Goal: Transaction & Acquisition: Purchase product/service

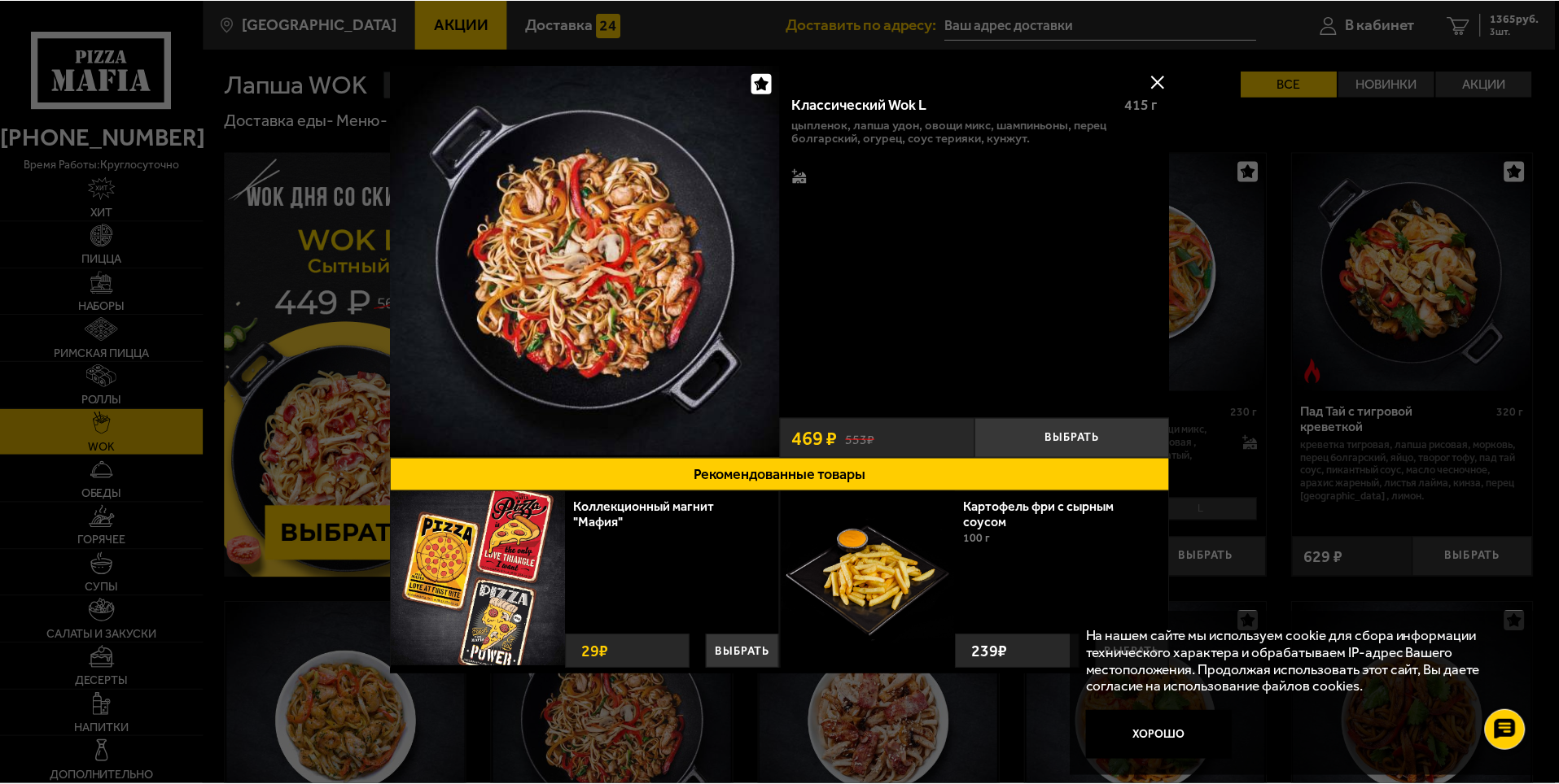
scroll to position [406, 0]
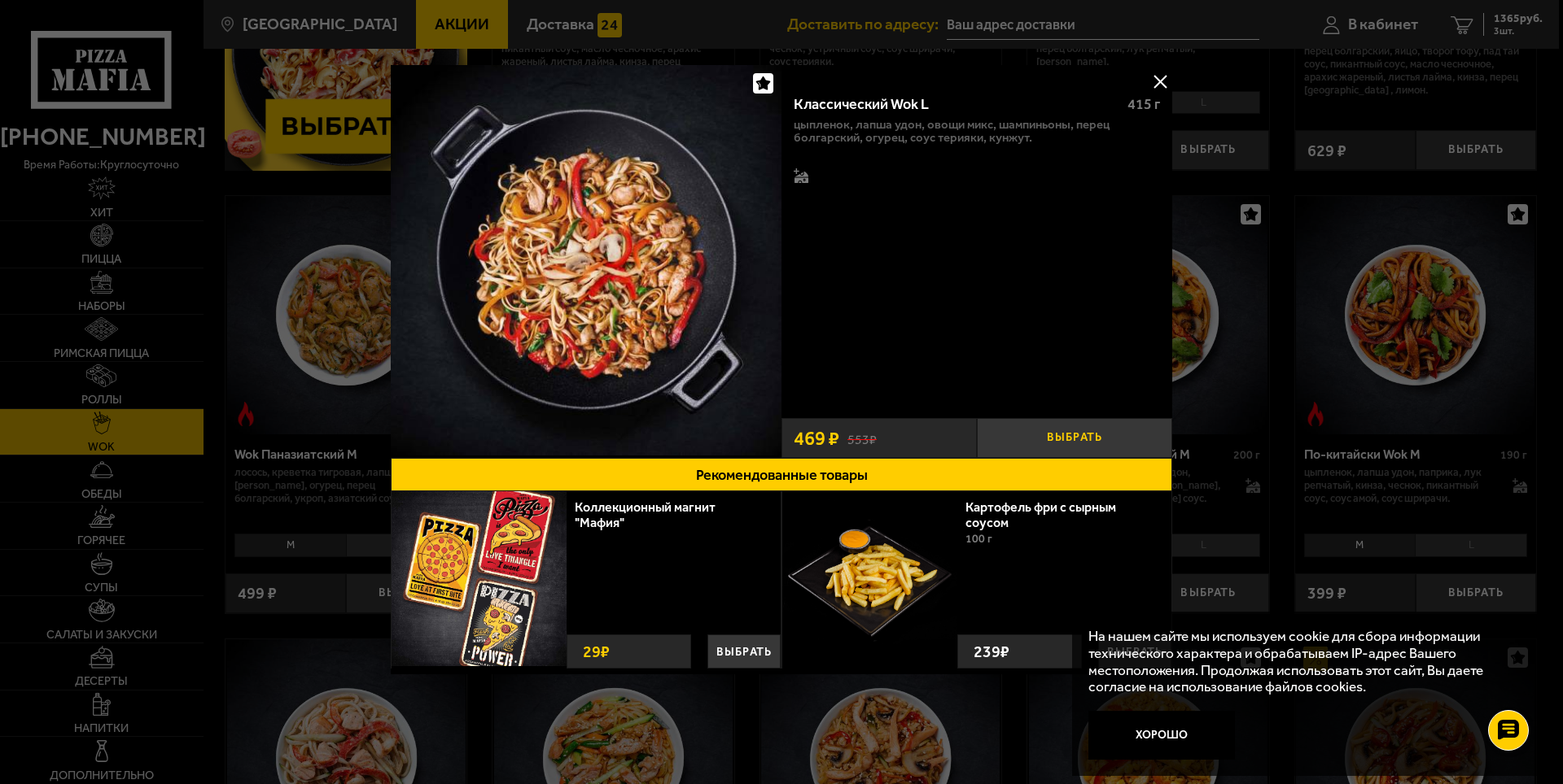
click at [1031, 438] on button "Выбрать" at bounding box center [1074, 438] width 195 height 40
click at [663, 278] on img at bounding box center [586, 261] width 391 height 391
click at [1163, 80] on button at bounding box center [1160, 81] width 24 height 24
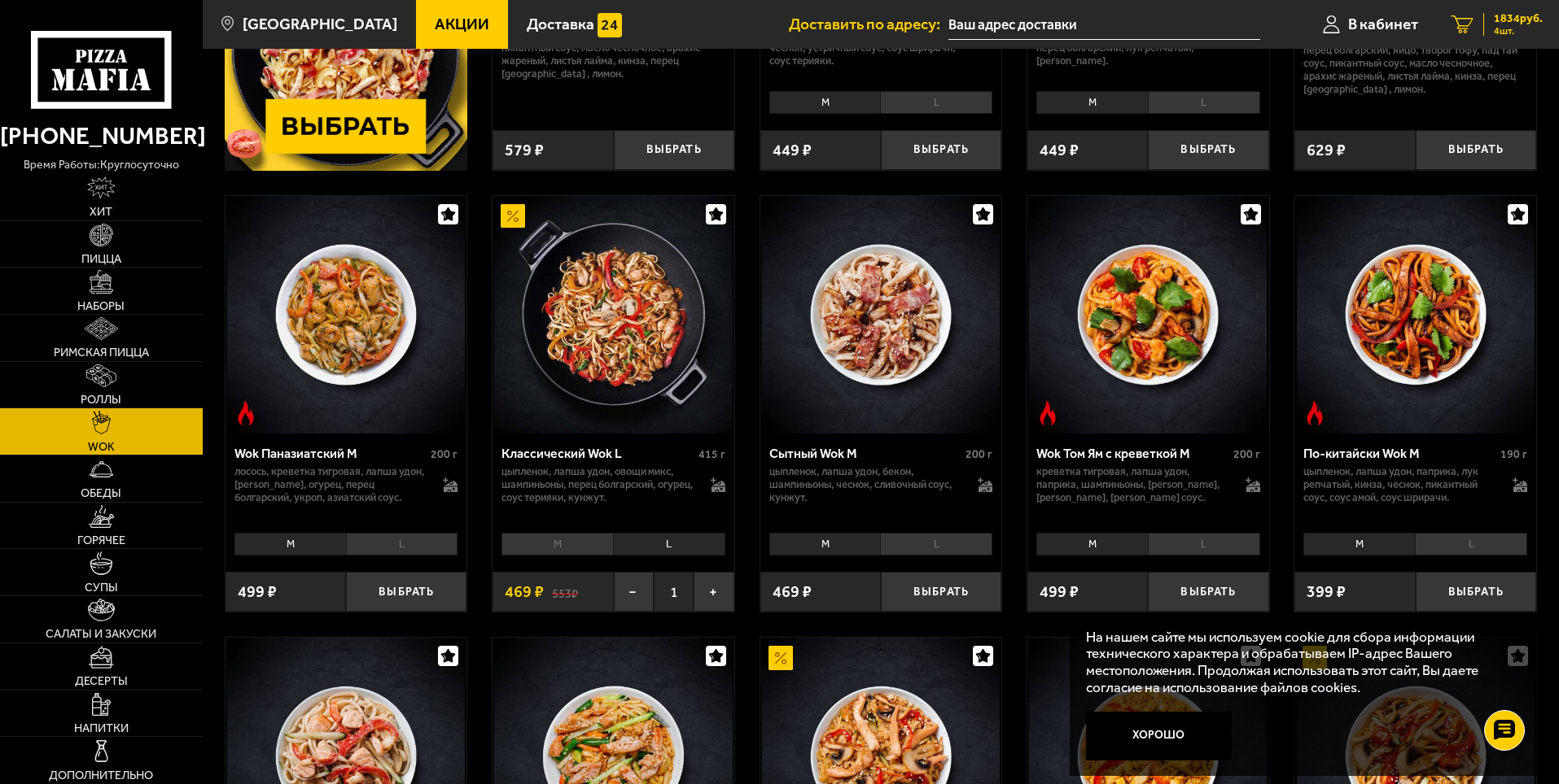
click at [1503, 20] on span "1834 руб." at bounding box center [1518, 19] width 49 height 12
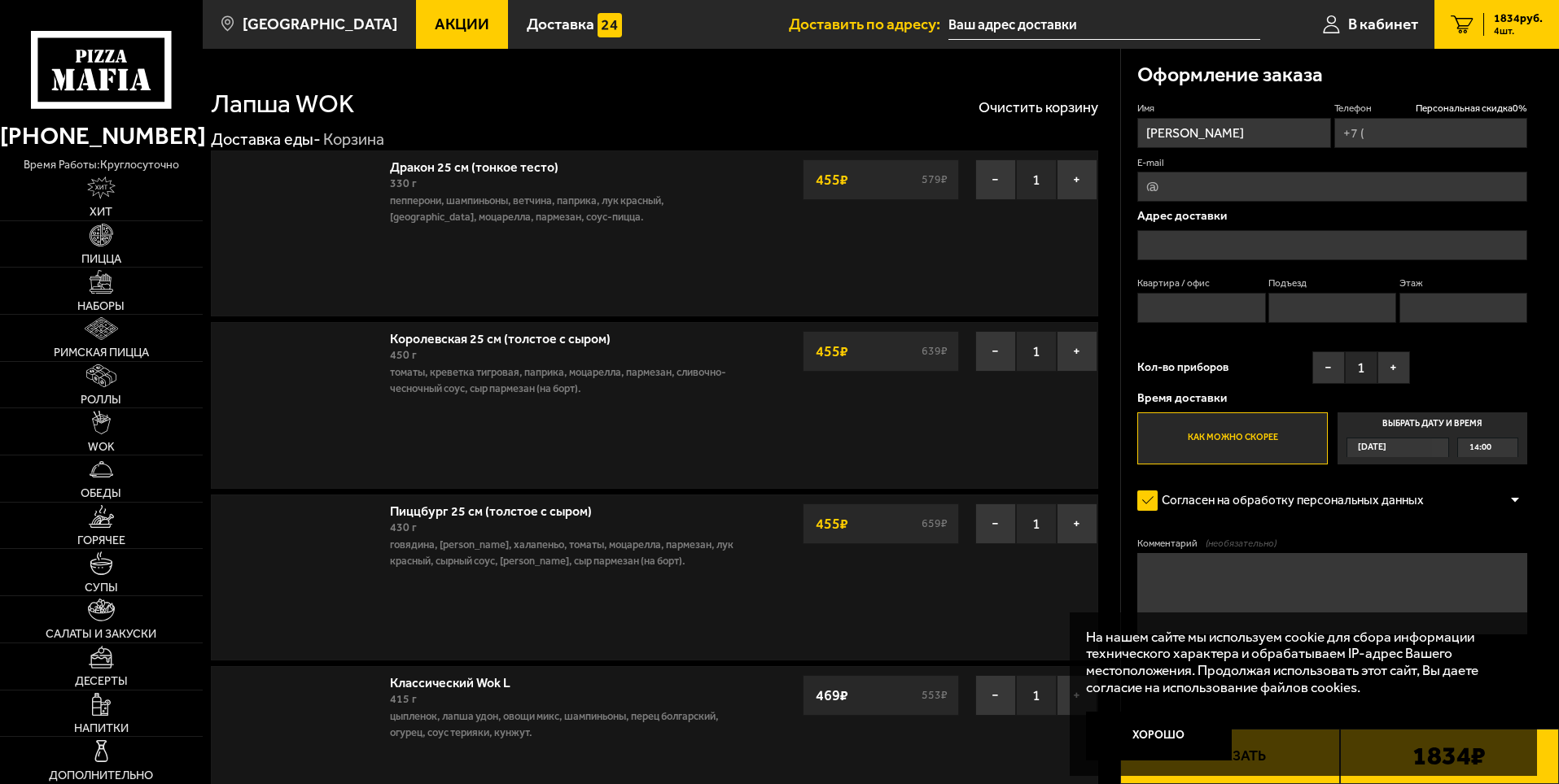
type input "[PHONE_NUMBER]"
type input "[STREET_ADDRESS]"
type input "9"
type input "1"
type input "3"
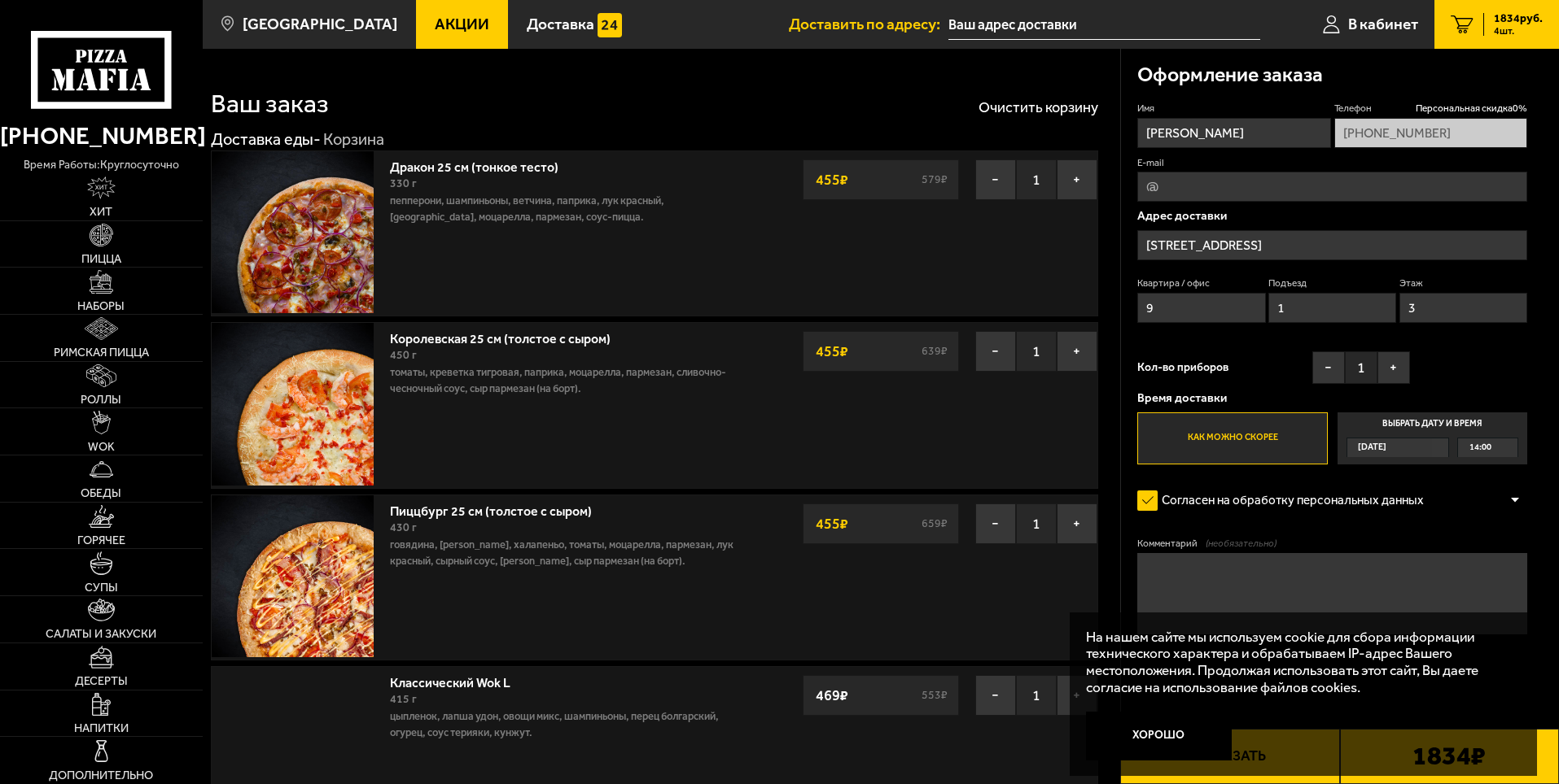
type input "[PERSON_NAME], [STREET_ADDRESS]"
click at [1036, 111] on button "Очистить корзину" at bounding box center [1038, 108] width 119 height 15
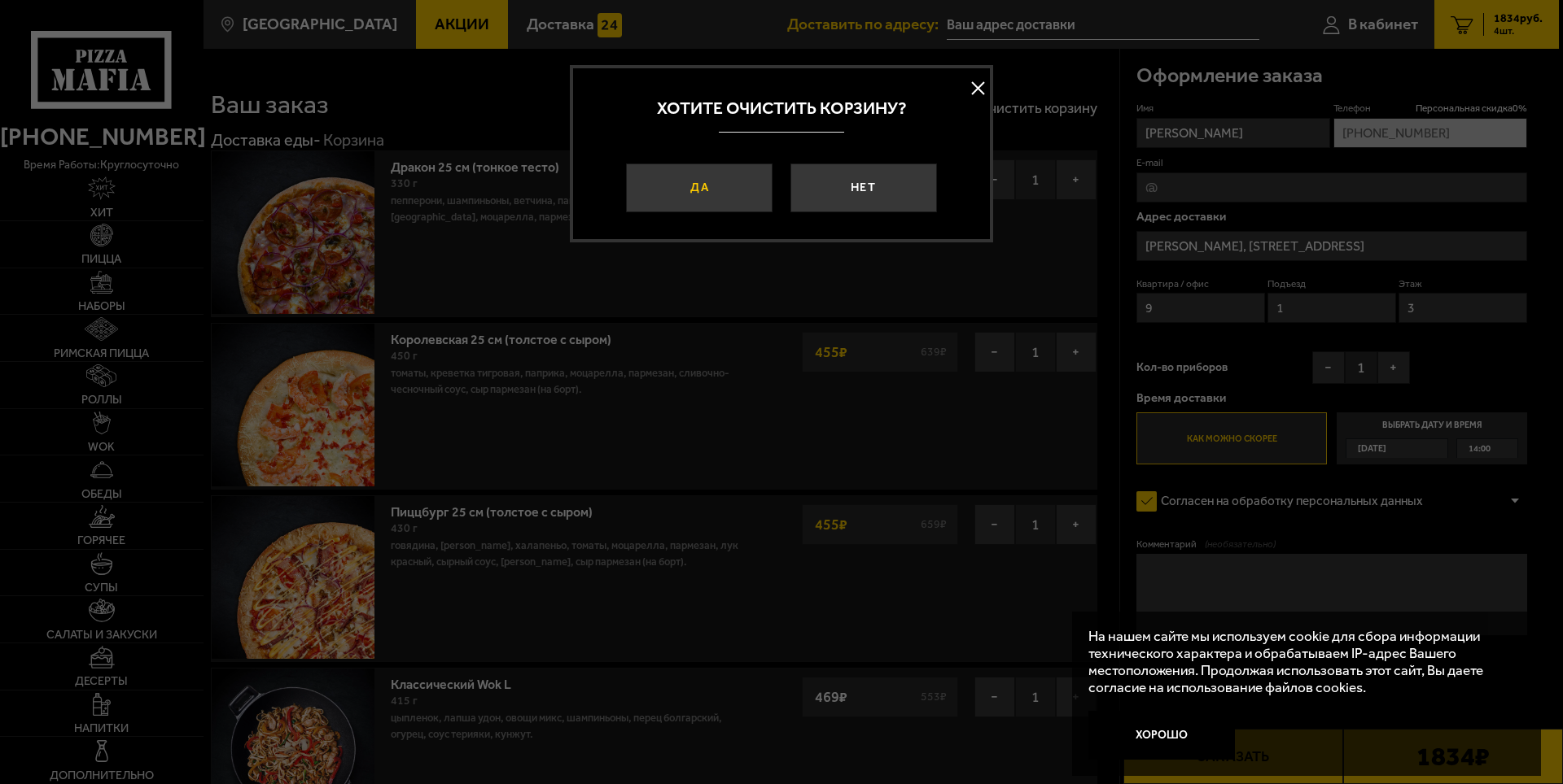
click at [683, 185] on button "Да" at bounding box center [699, 188] width 147 height 49
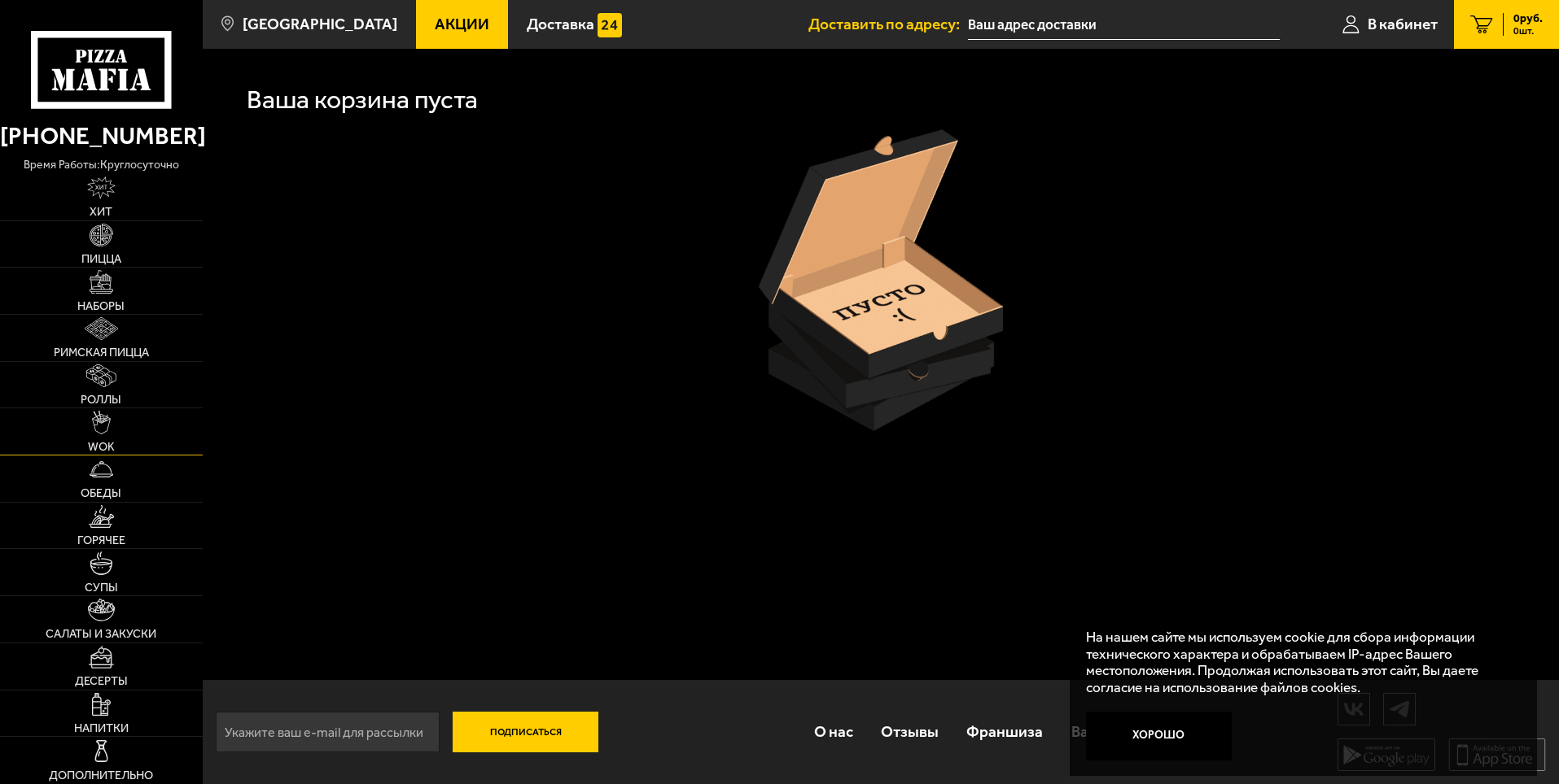
click at [99, 423] on img at bounding box center [101, 422] width 18 height 23
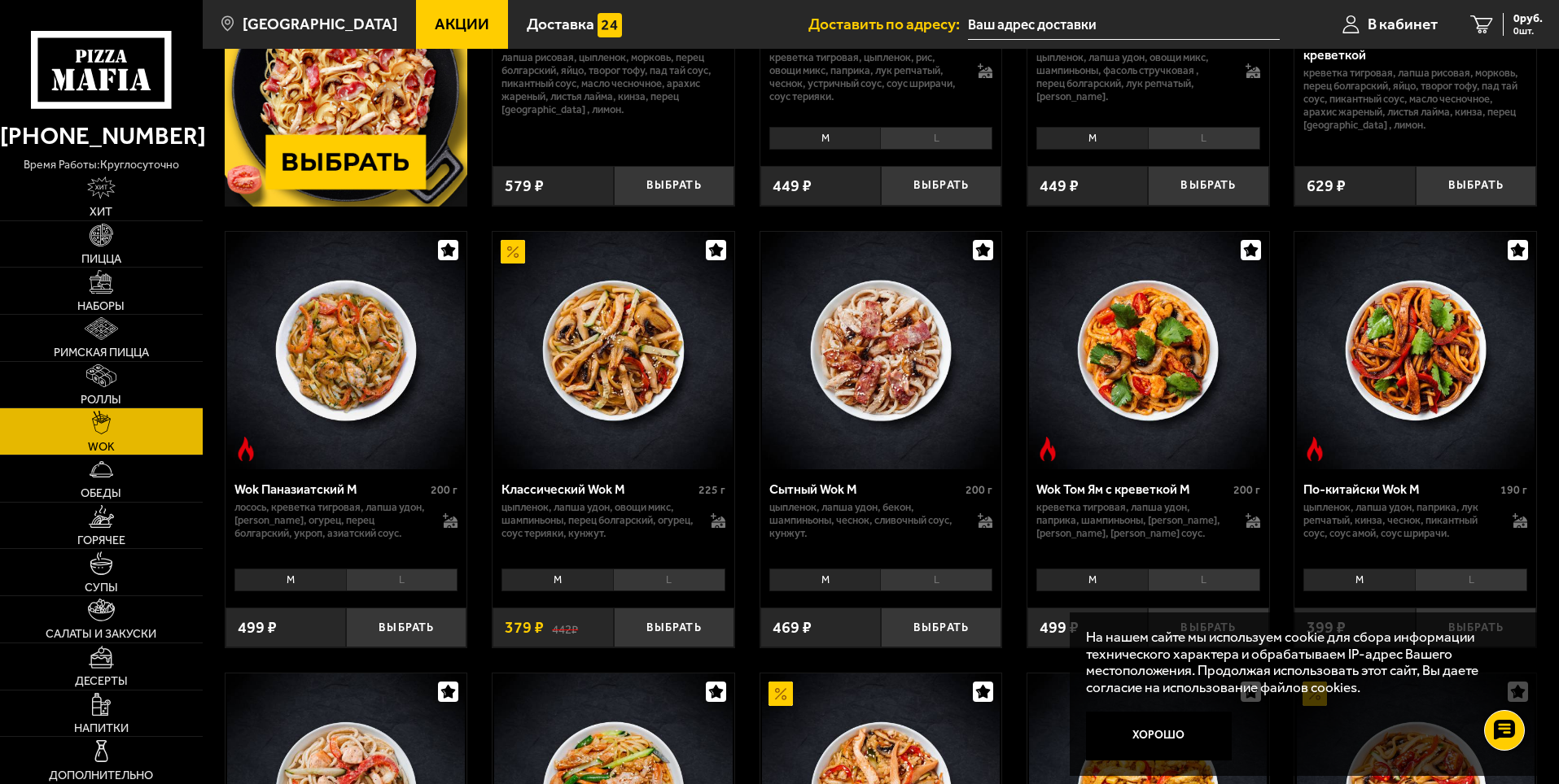
scroll to position [406, 0]
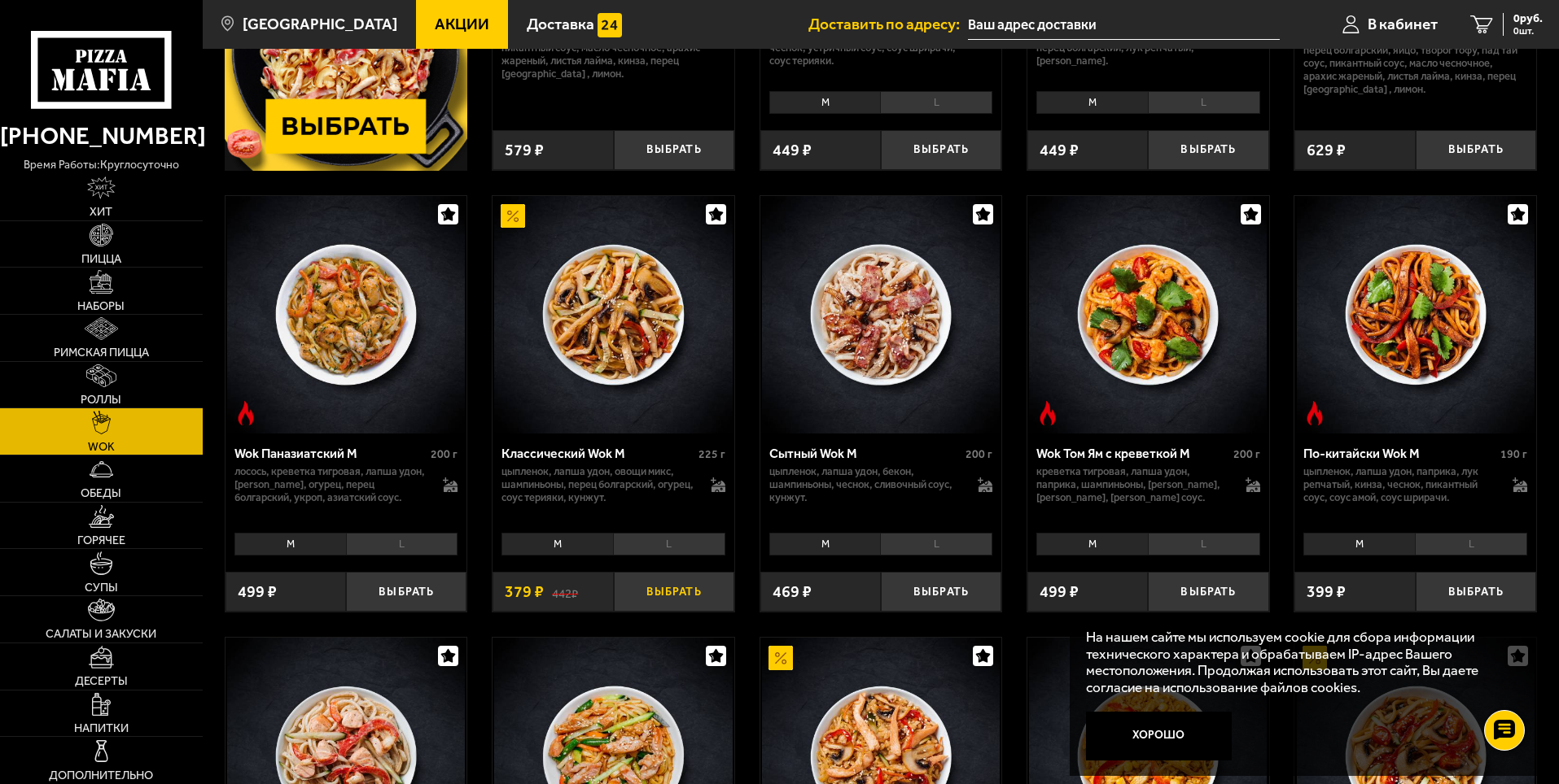
click at [665, 593] on button "Выбрать" at bounding box center [673, 592] width 120 height 40
click at [674, 542] on li "L" at bounding box center [669, 545] width 113 height 23
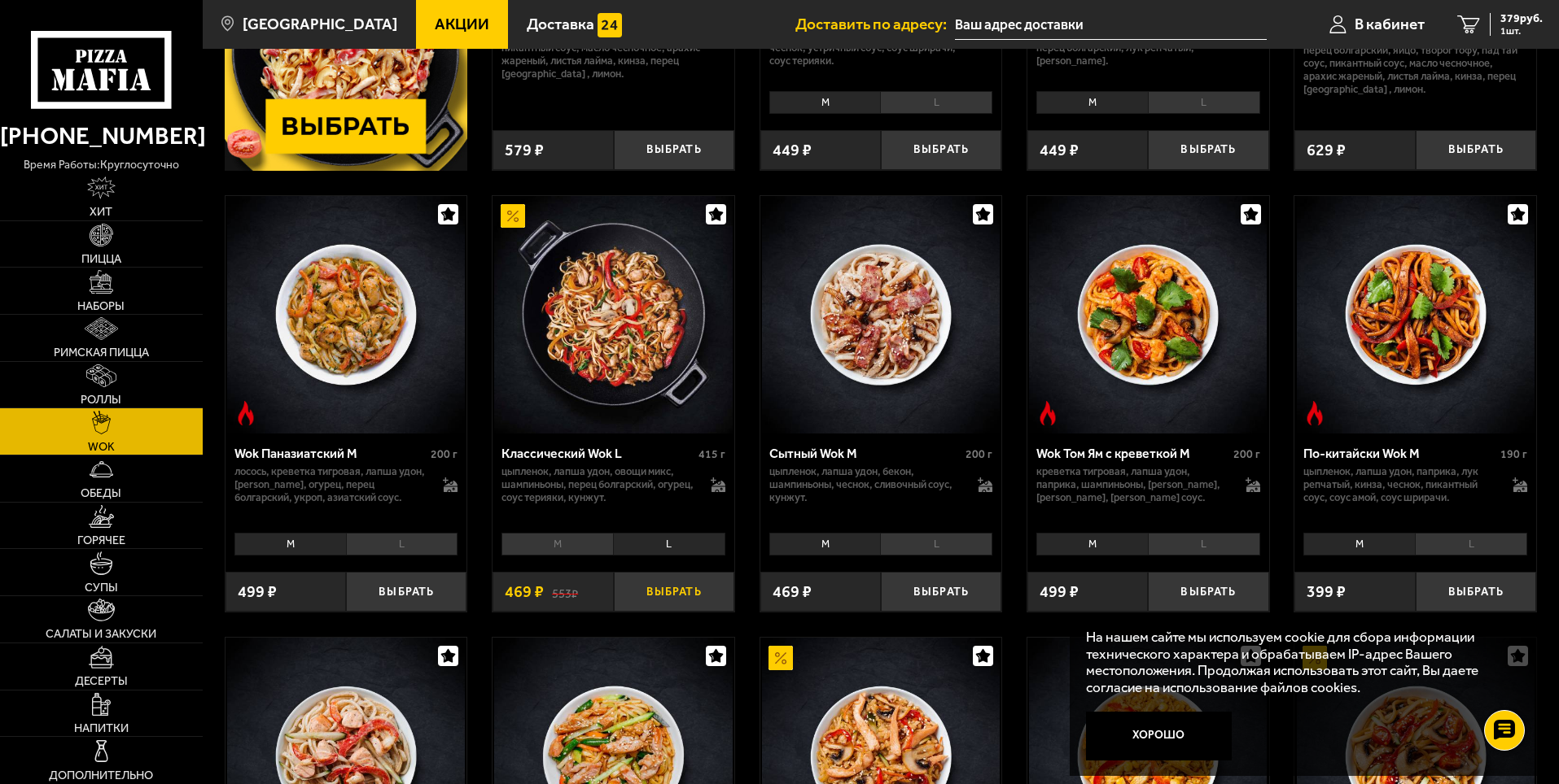
click at [672, 588] on button "Выбрать" at bounding box center [673, 592] width 120 height 40
click at [1513, 22] on span "848 руб." at bounding box center [1521, 19] width 42 height 12
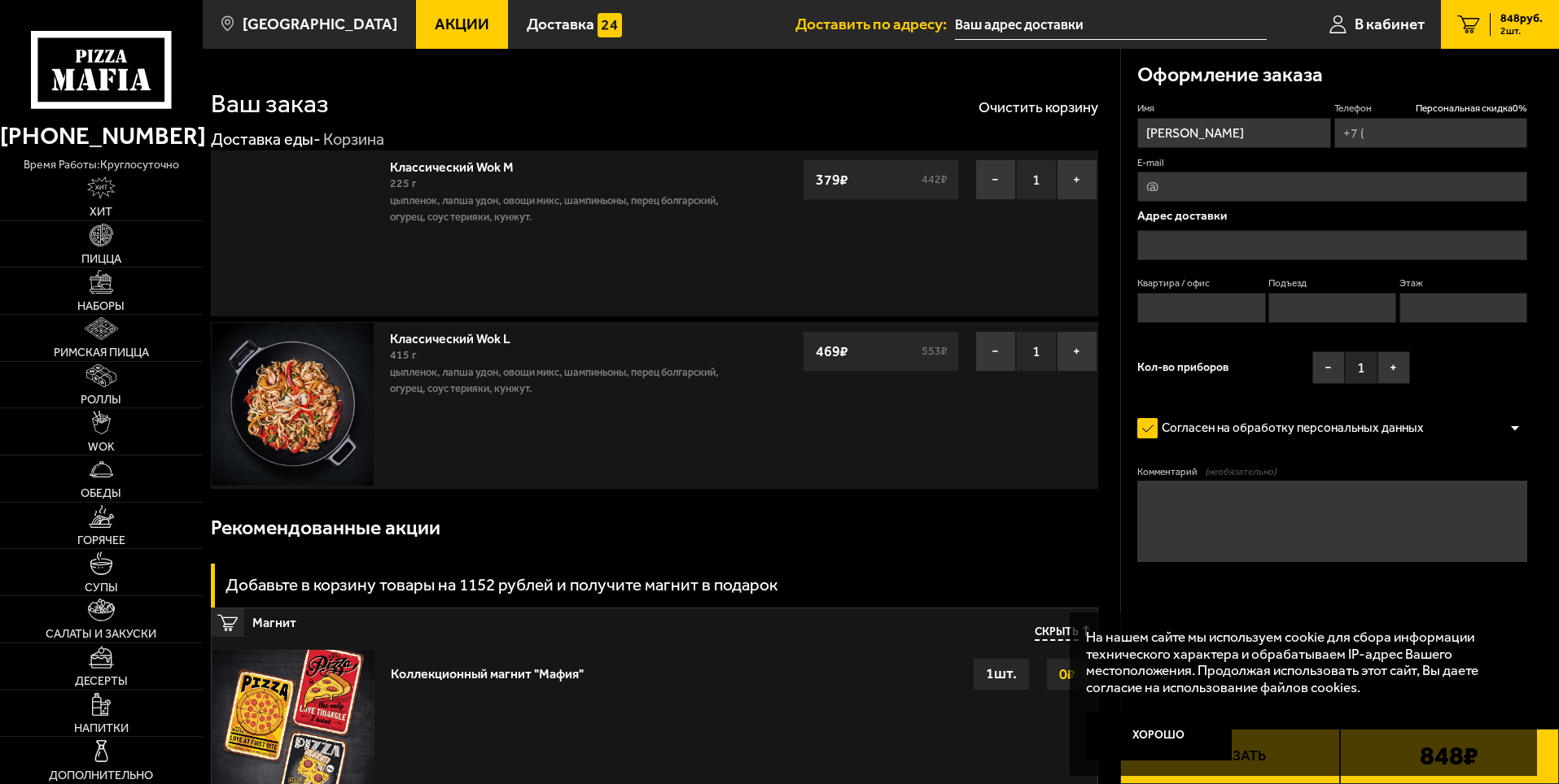
type input "[PHONE_NUMBER]"
type input "[STREET_ADDRESS]"
type input "9"
type input "1"
type input "3"
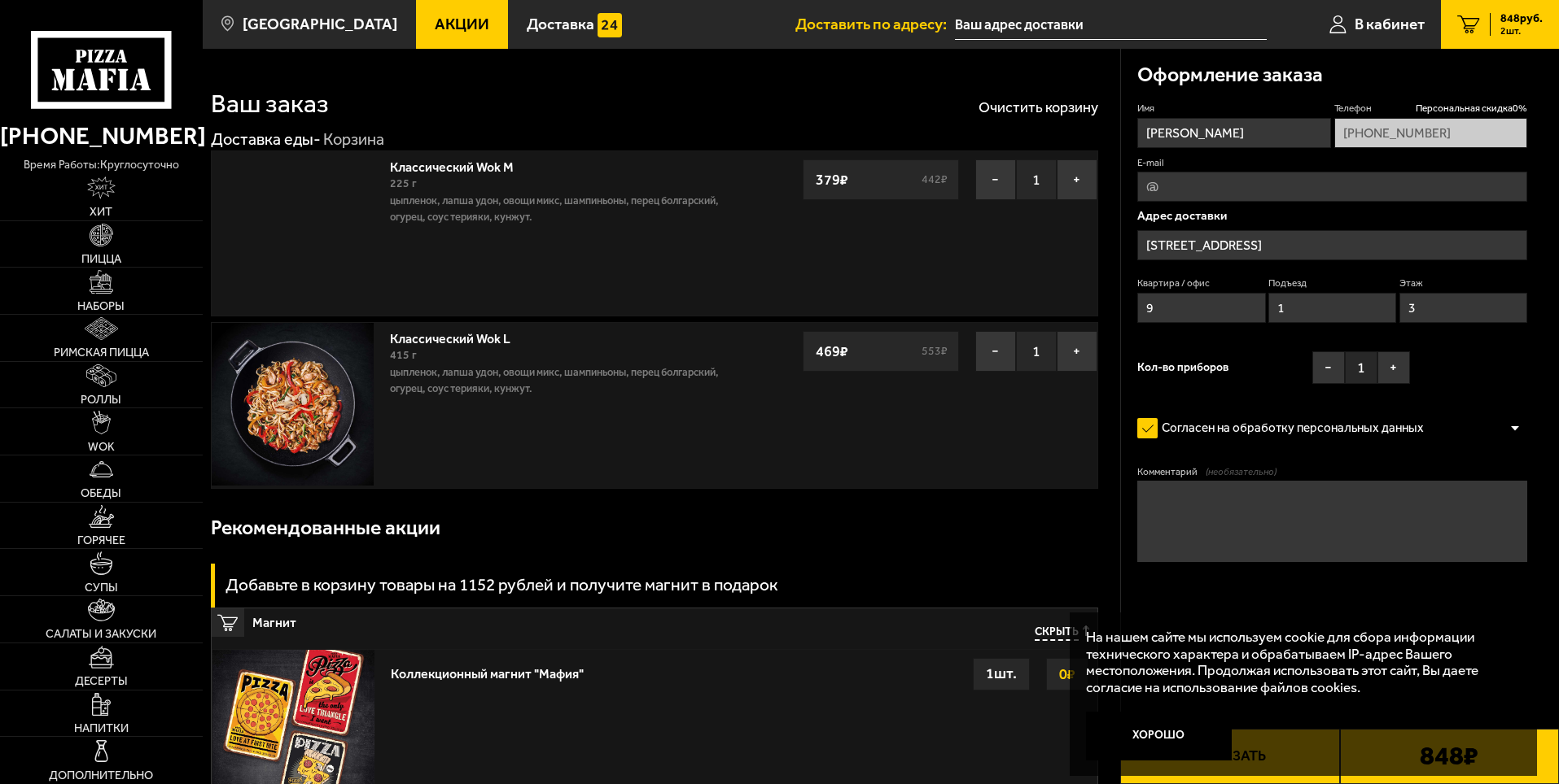
type input "[PERSON_NAME], [STREET_ADDRESS]"
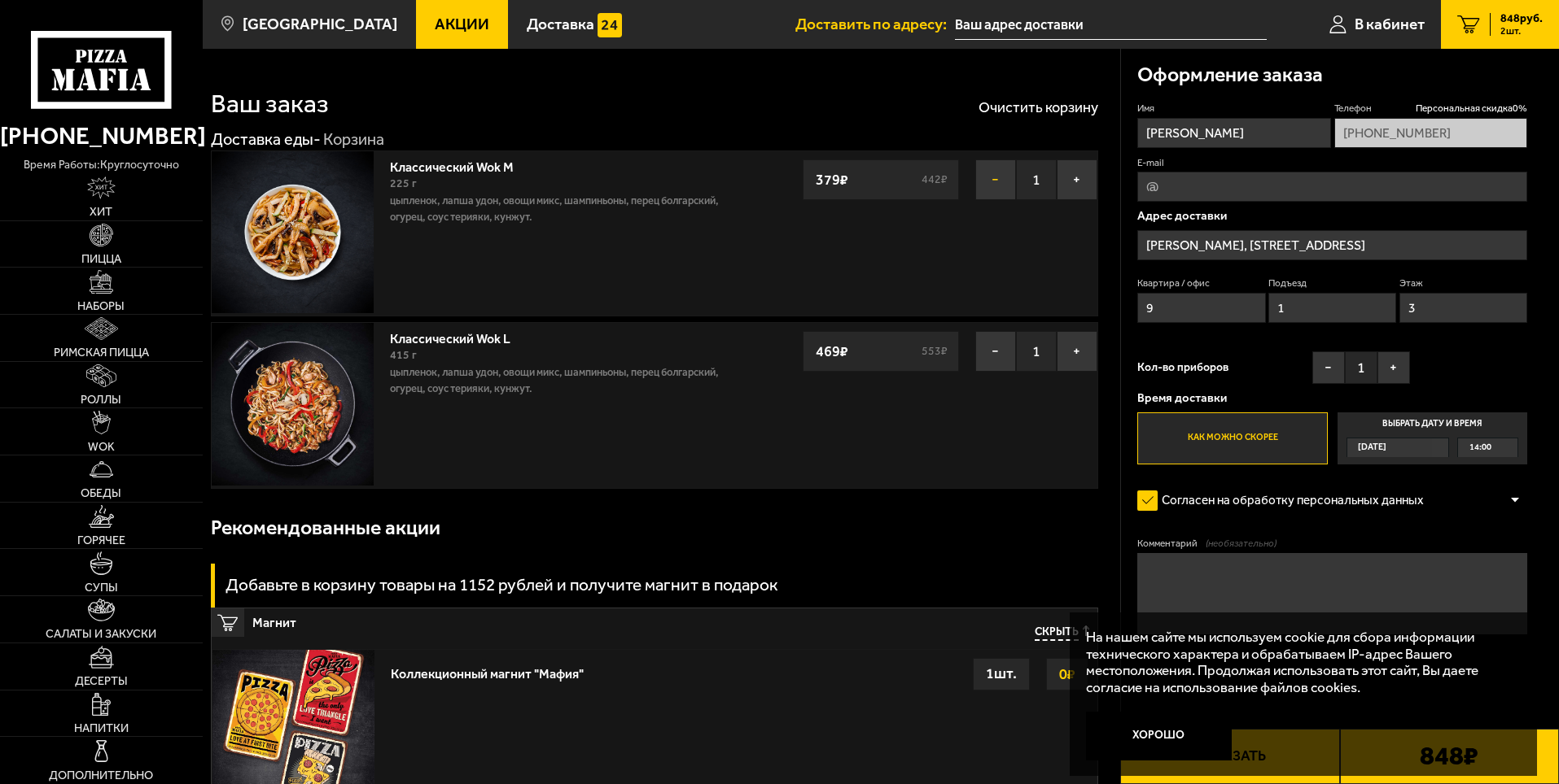
click at [998, 176] on button "−" at bounding box center [995, 180] width 41 height 41
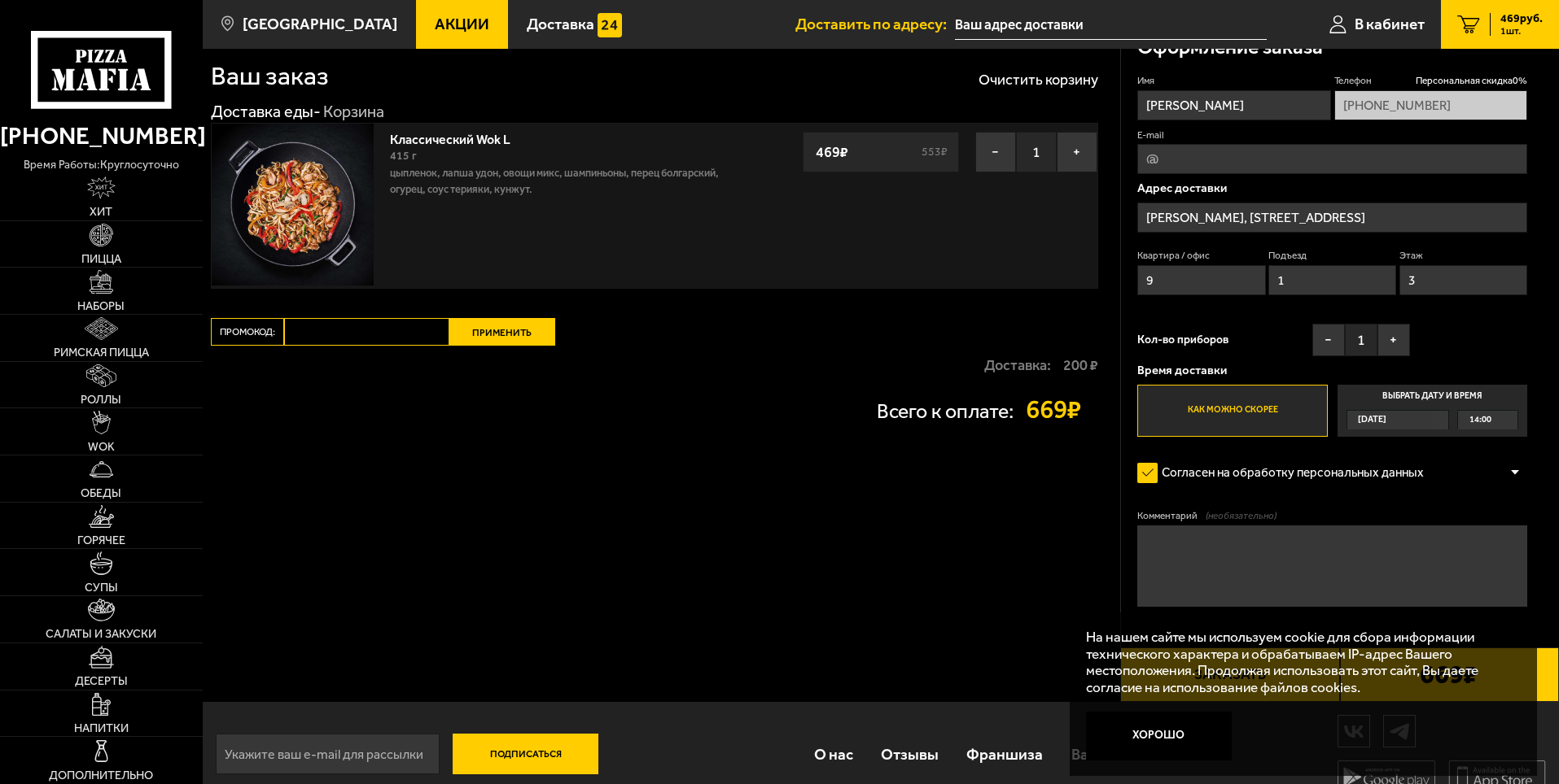
scroll to position [52, 0]
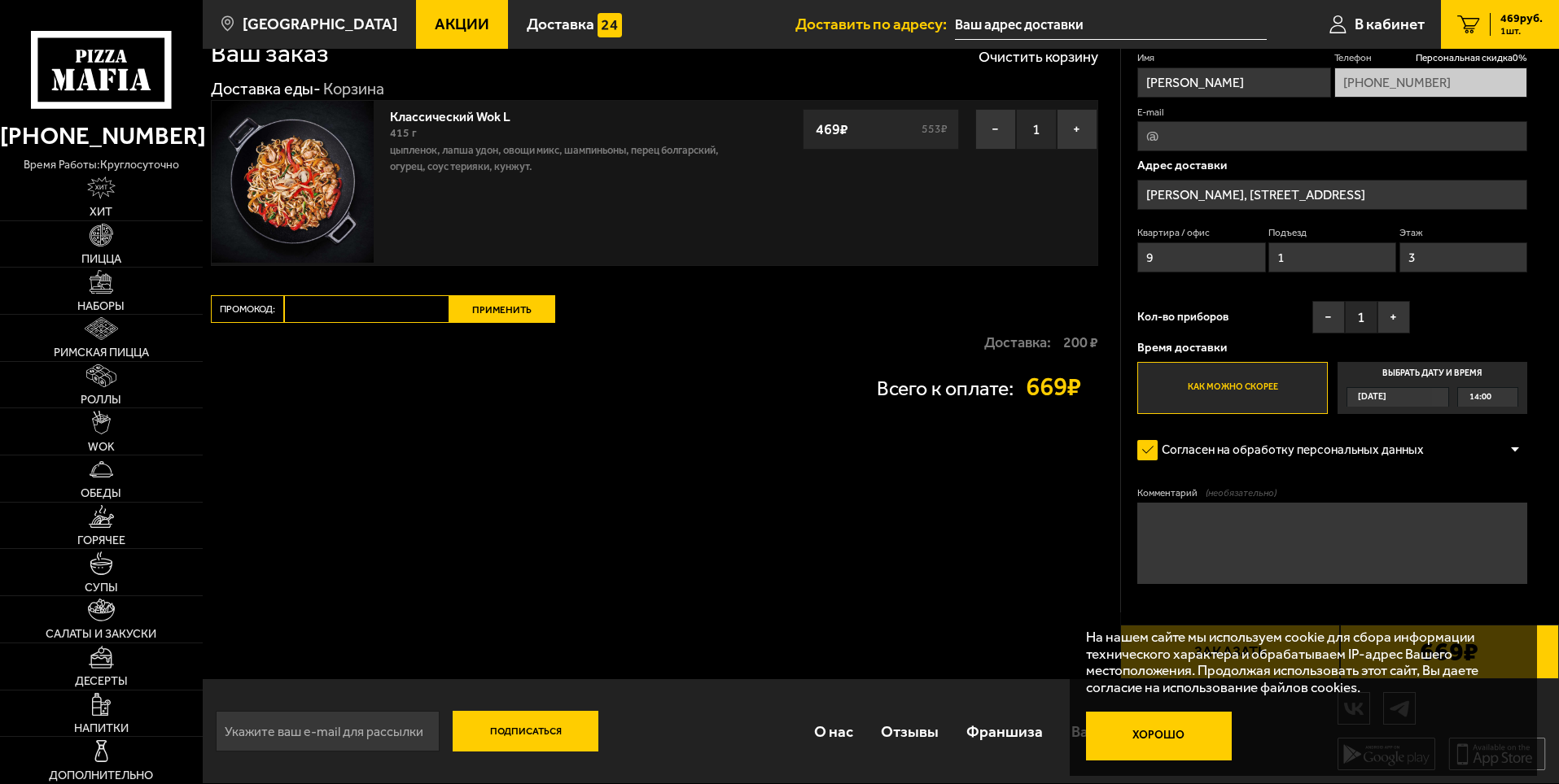
click at [1112, 737] on button "Хорошо" at bounding box center [1159, 736] width 147 height 49
